Goal: Transaction & Acquisition: Purchase product/service

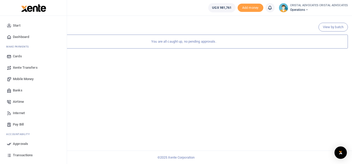
click at [23, 80] on span "Mobile Money" at bounding box center [23, 78] width 21 height 5
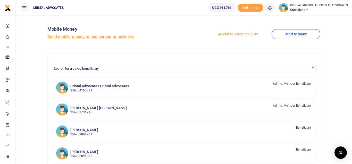
click at [236, 36] on link "Send to a new recipient" at bounding box center [237, 34] width 67 height 9
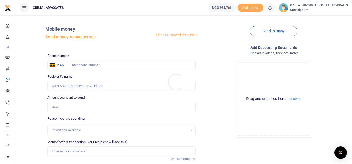
click at [93, 62] on div at bounding box center [176, 82] width 352 height 164
click at [91, 65] on input "text" at bounding box center [121, 65] width 148 height 10
type input "775603106"
type input "Chris Mukama"
type input "775603106"
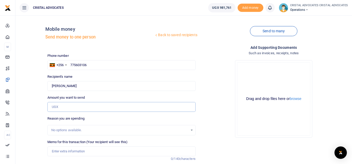
click at [58, 107] on input "Amount you want to send" at bounding box center [121, 107] width 148 height 10
paste input "144,850."
click at [76, 105] on input "144,850" at bounding box center [121, 107] width 148 height 10
click at [58, 107] on input "144,850" at bounding box center [121, 107] width 148 height 10
type input "1"
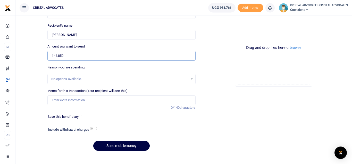
scroll to position [60, 0]
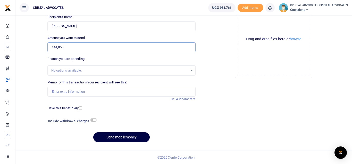
type input "144,850"
click at [94, 90] on input "Memo for this transaction (Your recipient will see this)" at bounding box center [121, 92] width 148 height 10
type input "TRANSLATION 3 DOCUMENTS CNOOC"
click at [115, 135] on button "Send mobilemoney" at bounding box center [121, 137] width 56 height 10
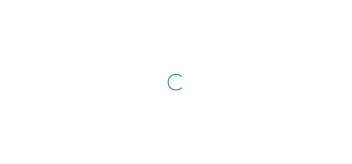
select select "Loading bundles"
select select
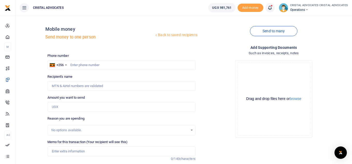
click at [272, 7] on icon at bounding box center [269, 8] width 5 height 6
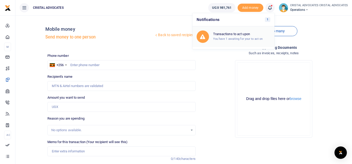
click at [221, 35] on h6 "Transactions to act upon" at bounding box center [241, 34] width 57 height 4
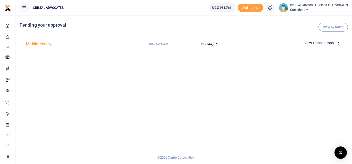
click at [325, 43] on span "View transactions" at bounding box center [318, 43] width 29 height 6
